Goal: Navigation & Orientation: Find specific page/section

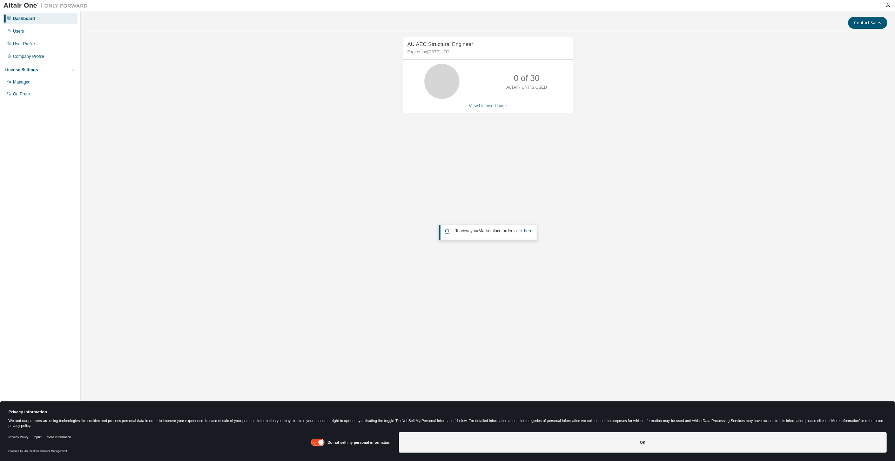
click at [482, 105] on link "View License Usage" at bounding box center [488, 105] width 38 height 5
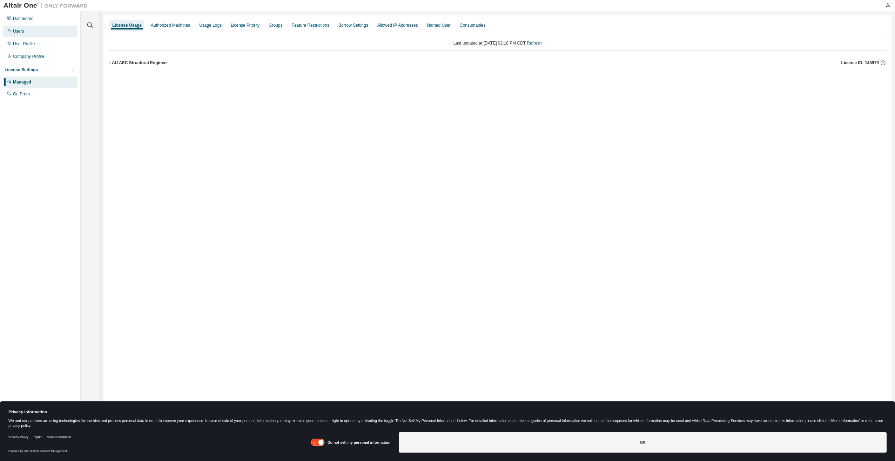
click at [16, 33] on div "Users" at bounding box center [18, 31] width 11 height 6
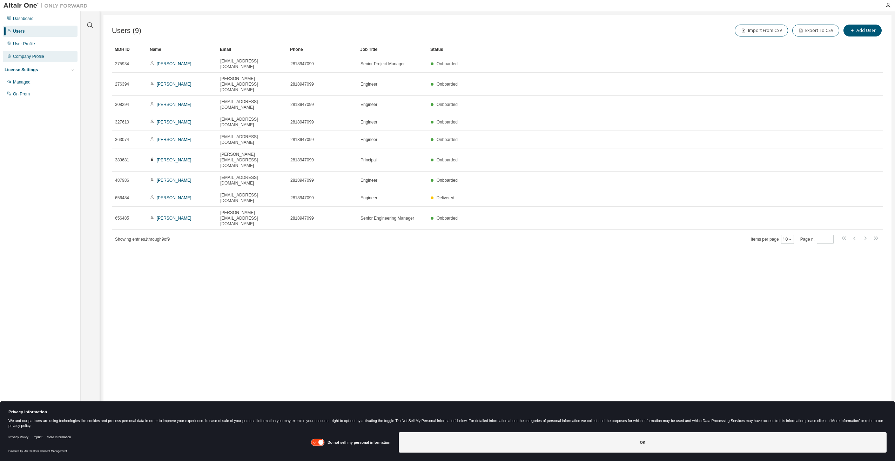
click at [38, 56] on div "Company Profile" at bounding box center [28, 57] width 31 height 6
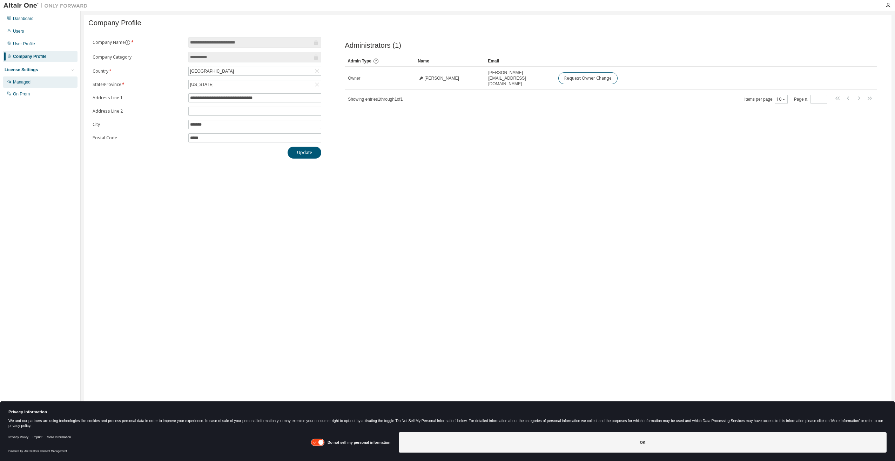
click at [22, 82] on div "Managed" at bounding box center [22, 82] width 18 height 6
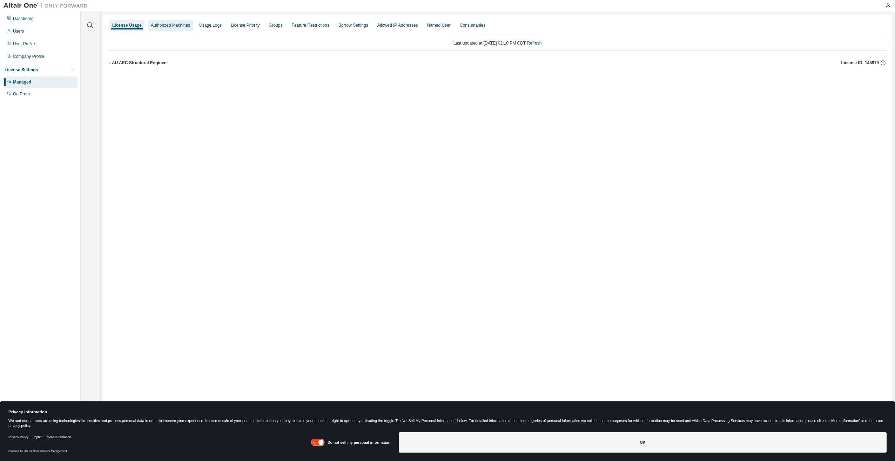
click at [176, 28] on div "Authorized Machines" at bounding box center [170, 25] width 45 height 11
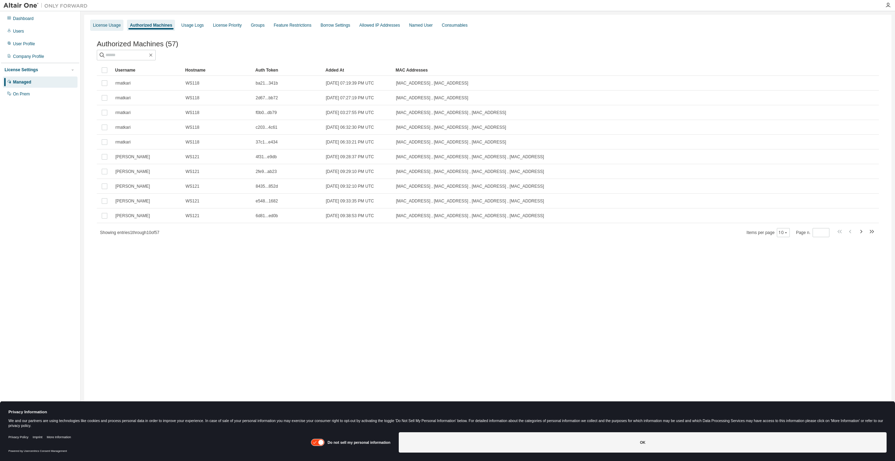
click at [99, 27] on div "License Usage" at bounding box center [107, 25] width 28 height 6
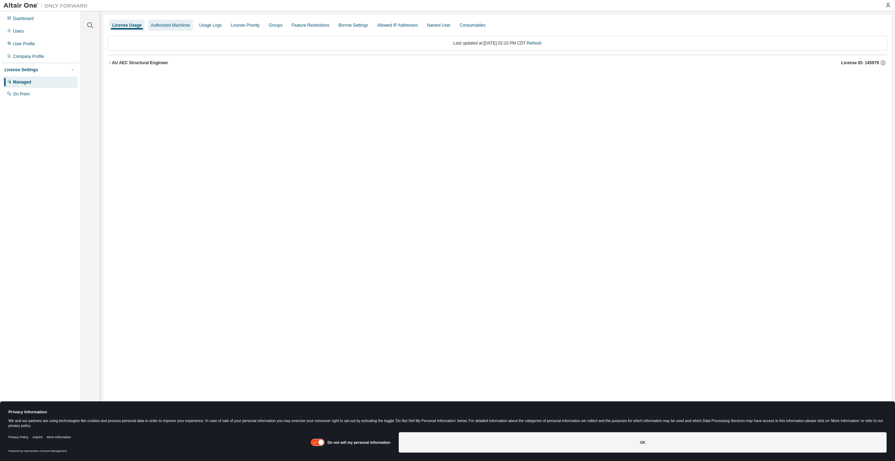
click at [174, 29] on div "Authorized Machines" at bounding box center [170, 25] width 45 height 11
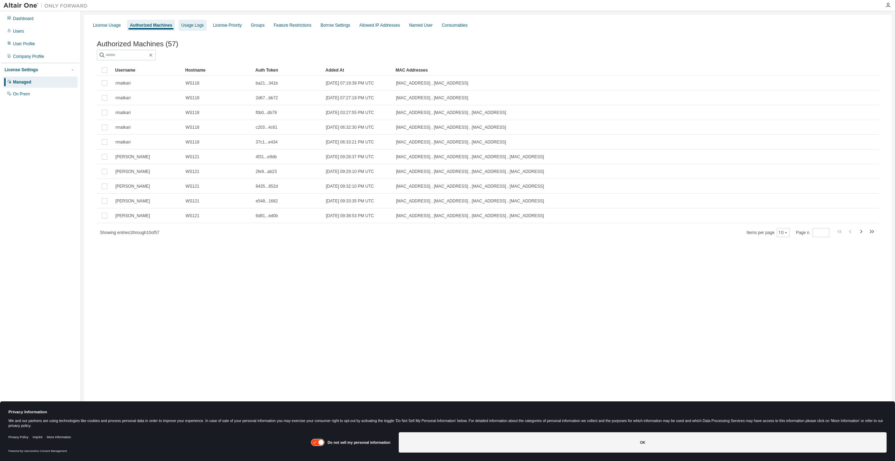
click at [200, 27] on div "Usage Logs" at bounding box center [192, 25] width 22 height 6
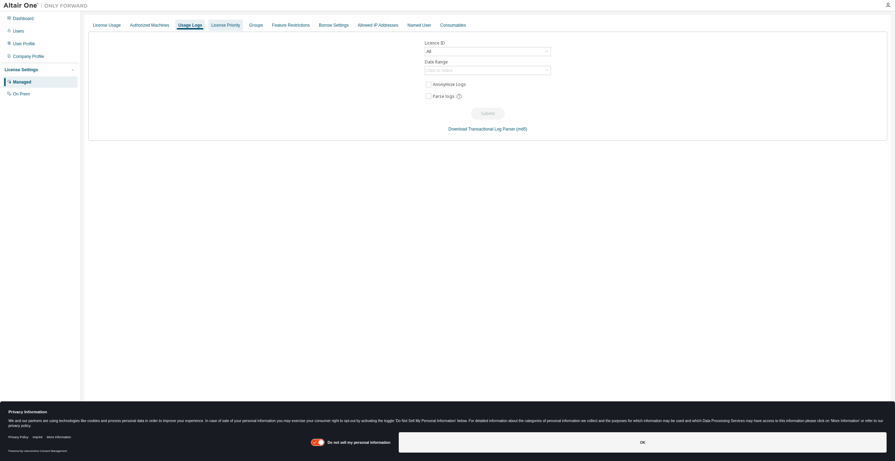
click at [220, 26] on div "License Priority" at bounding box center [225, 25] width 29 height 6
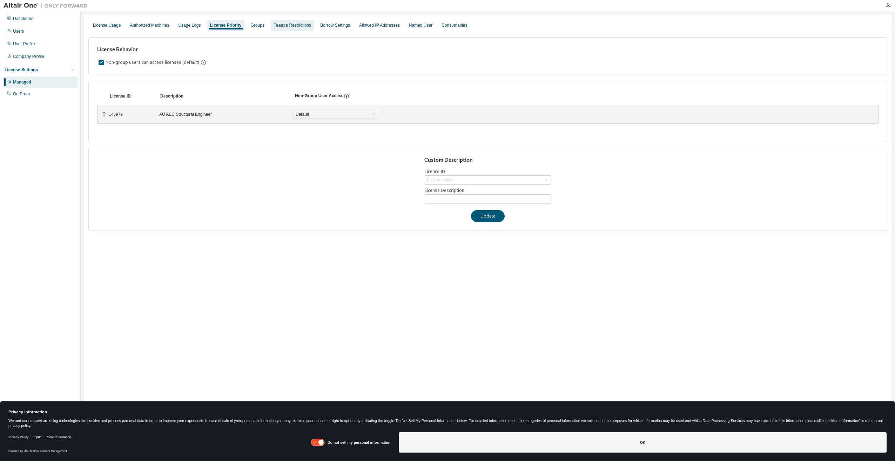
click at [278, 22] on div "Feature Restrictions" at bounding box center [293, 25] width 38 height 6
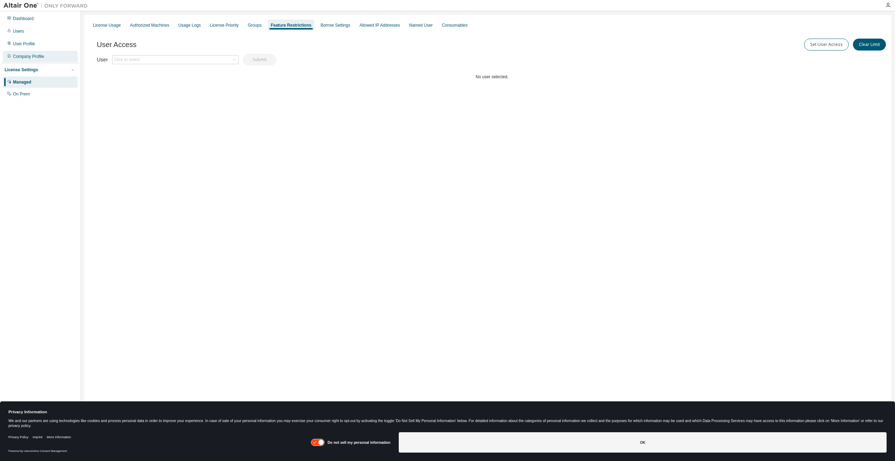
click at [39, 54] on div "Company Profile" at bounding box center [28, 57] width 31 height 6
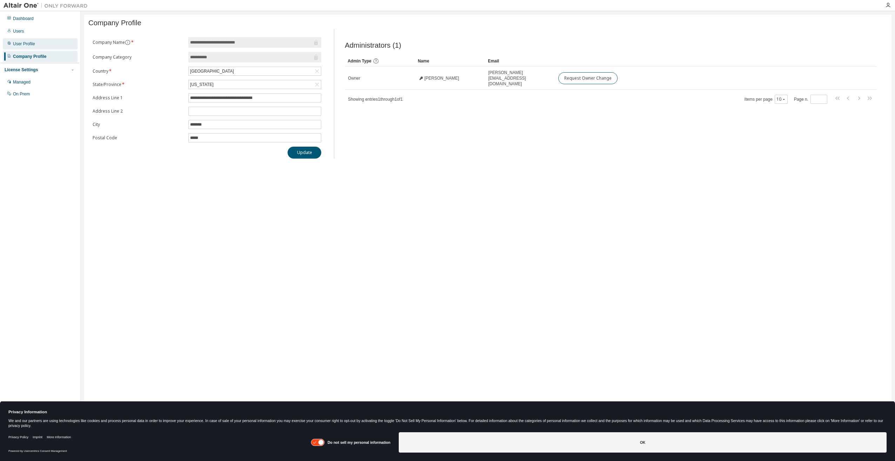
click at [34, 49] on div "User Profile" at bounding box center [40, 43] width 75 height 11
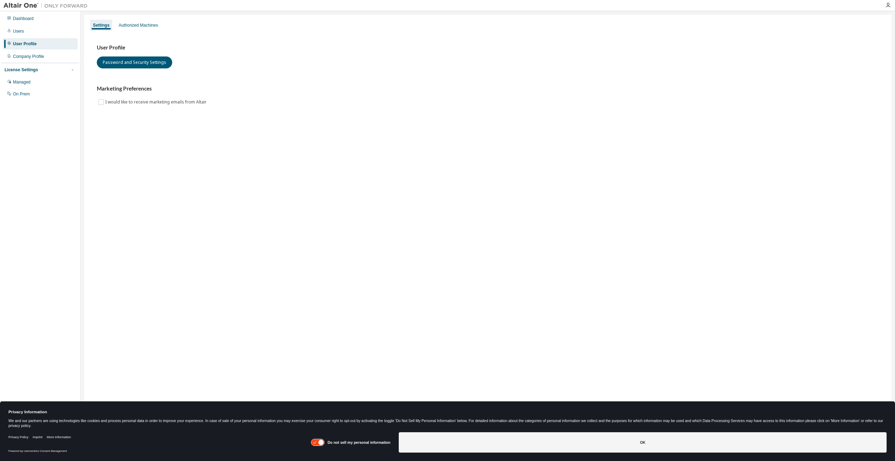
click at [31, 38] on div "User Profile" at bounding box center [40, 43] width 75 height 11
click at [28, 32] on div "Users" at bounding box center [40, 31] width 75 height 11
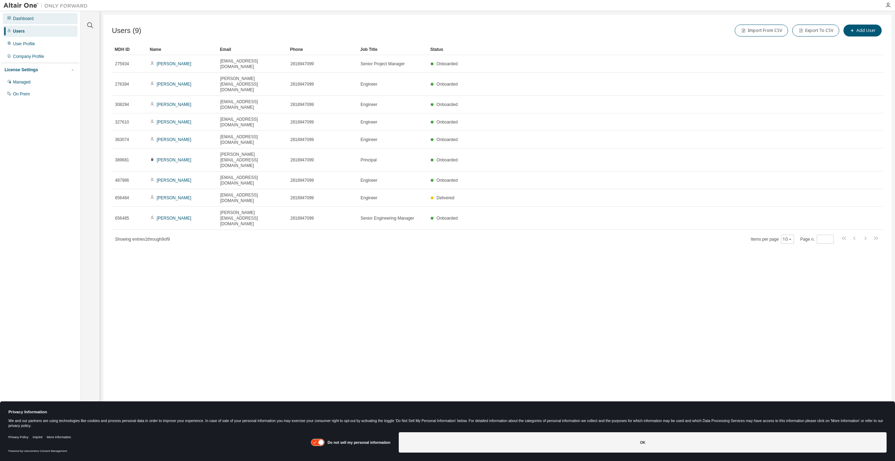
click at [36, 18] on div "Dashboard" at bounding box center [40, 18] width 75 height 11
